Goal: Task Accomplishment & Management: Manage account settings

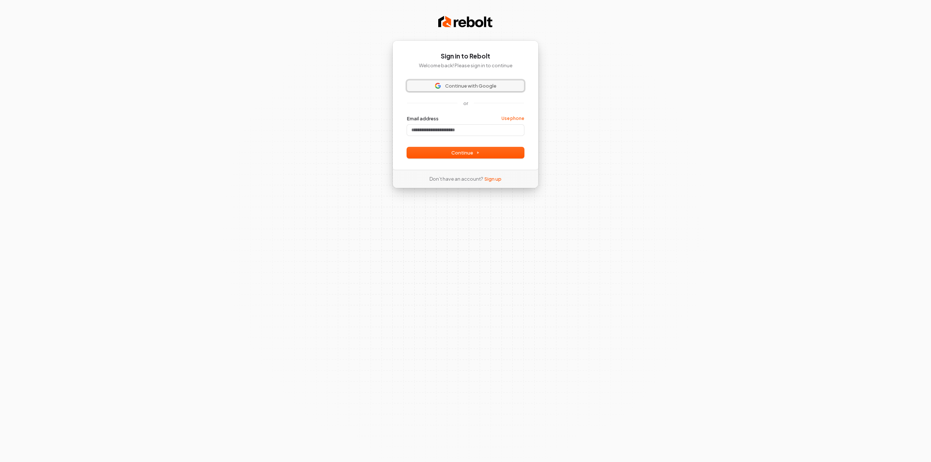
click at [484, 85] on span "Continue with Google" at bounding box center [470, 86] width 51 height 7
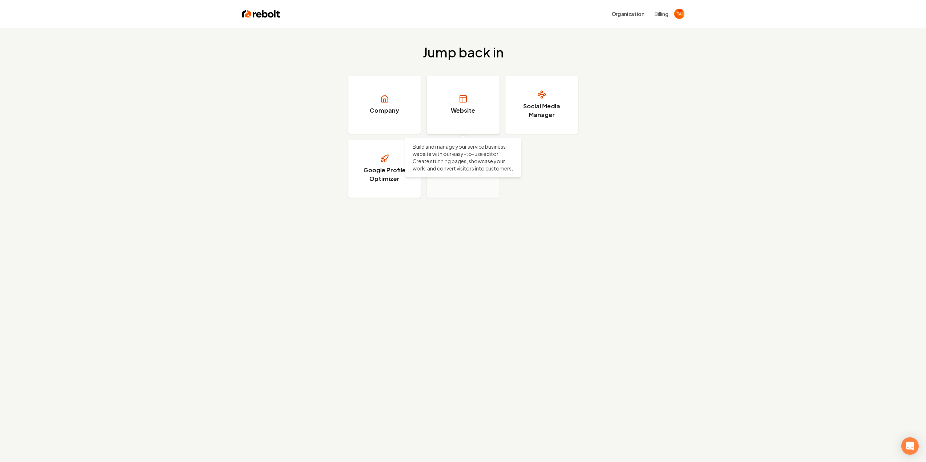
click at [463, 96] on icon at bounding box center [463, 99] width 9 height 9
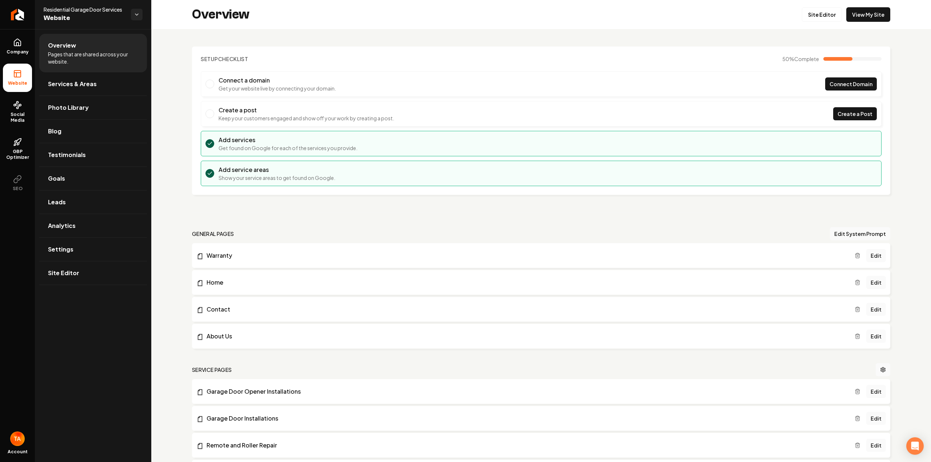
click at [225, 260] on li "Warranty Edit" at bounding box center [541, 255] width 698 height 25
click at [223, 257] on link "Warranty" at bounding box center [525, 255] width 658 height 9
